Goal: Task Accomplishment & Management: Complete application form

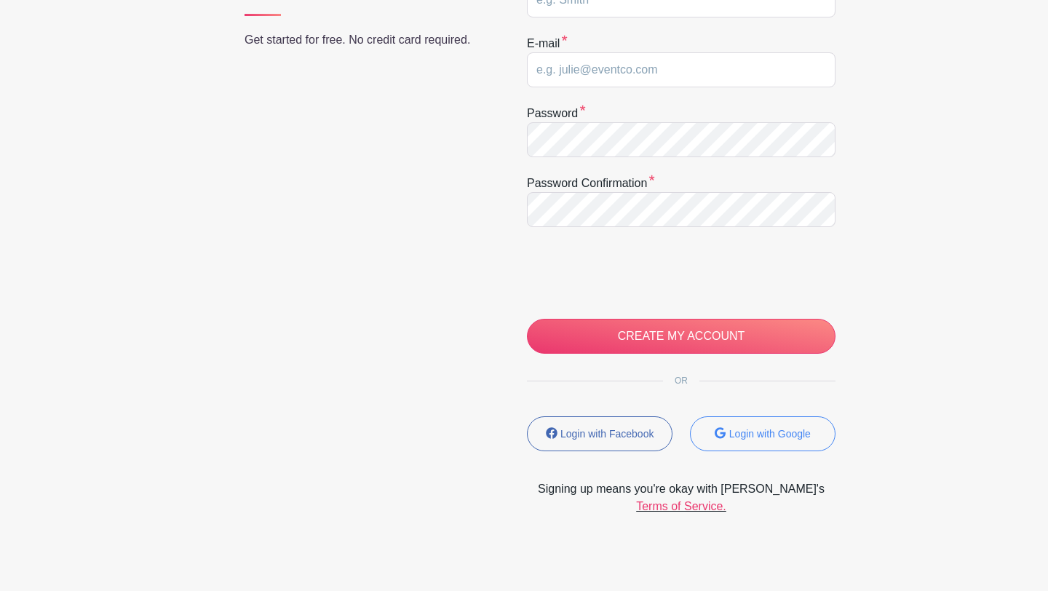
scroll to position [271, 0]
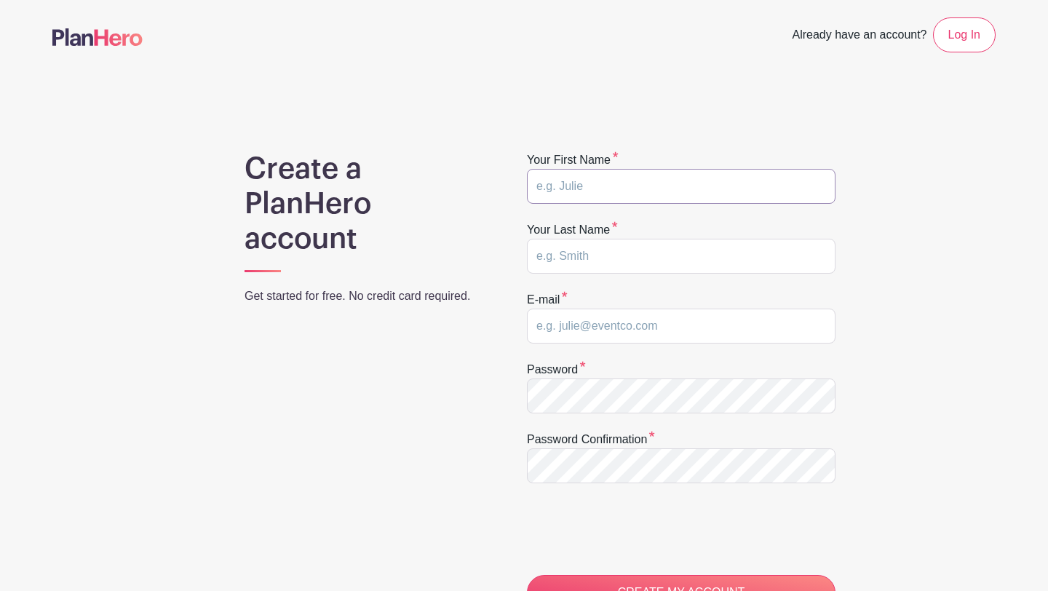
click at [676, 184] on input "text" at bounding box center [681, 186] width 309 height 35
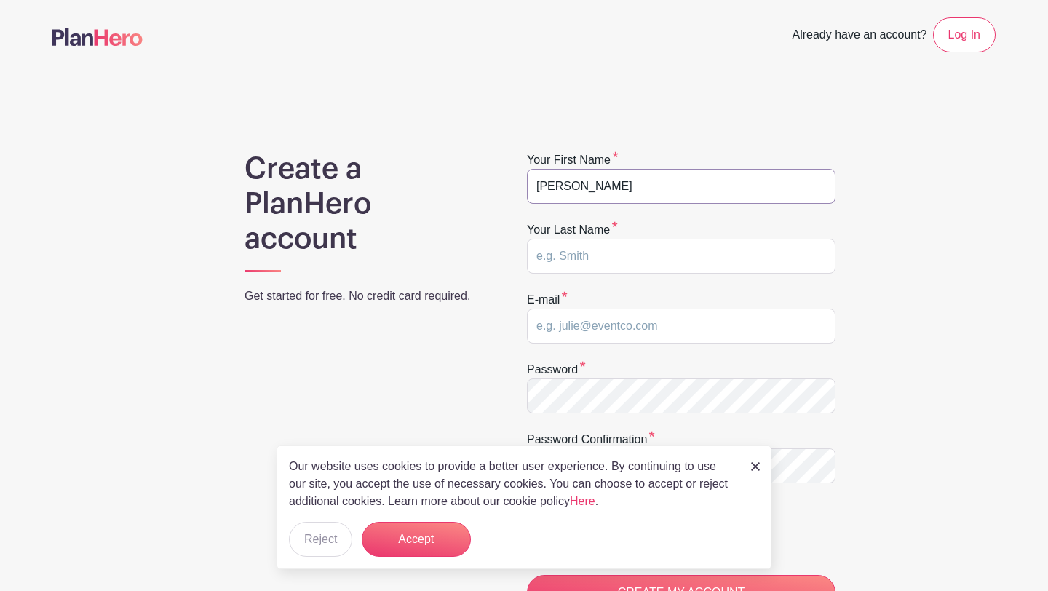
type input "[PERSON_NAME]"
